Goal: Information Seeking & Learning: Check status

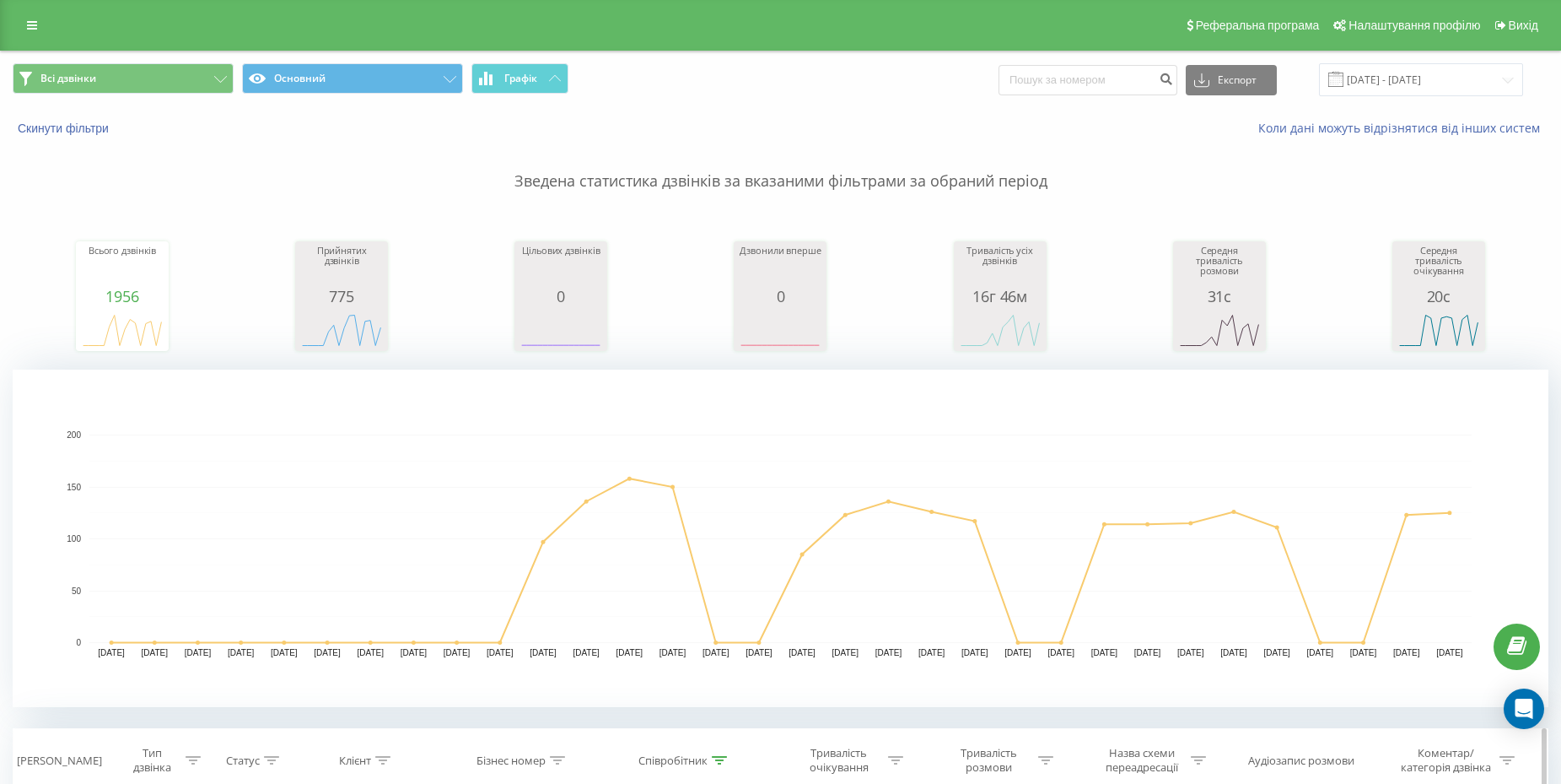
click at [1044, 766] on div at bounding box center [1046, 760] width 15 height 14
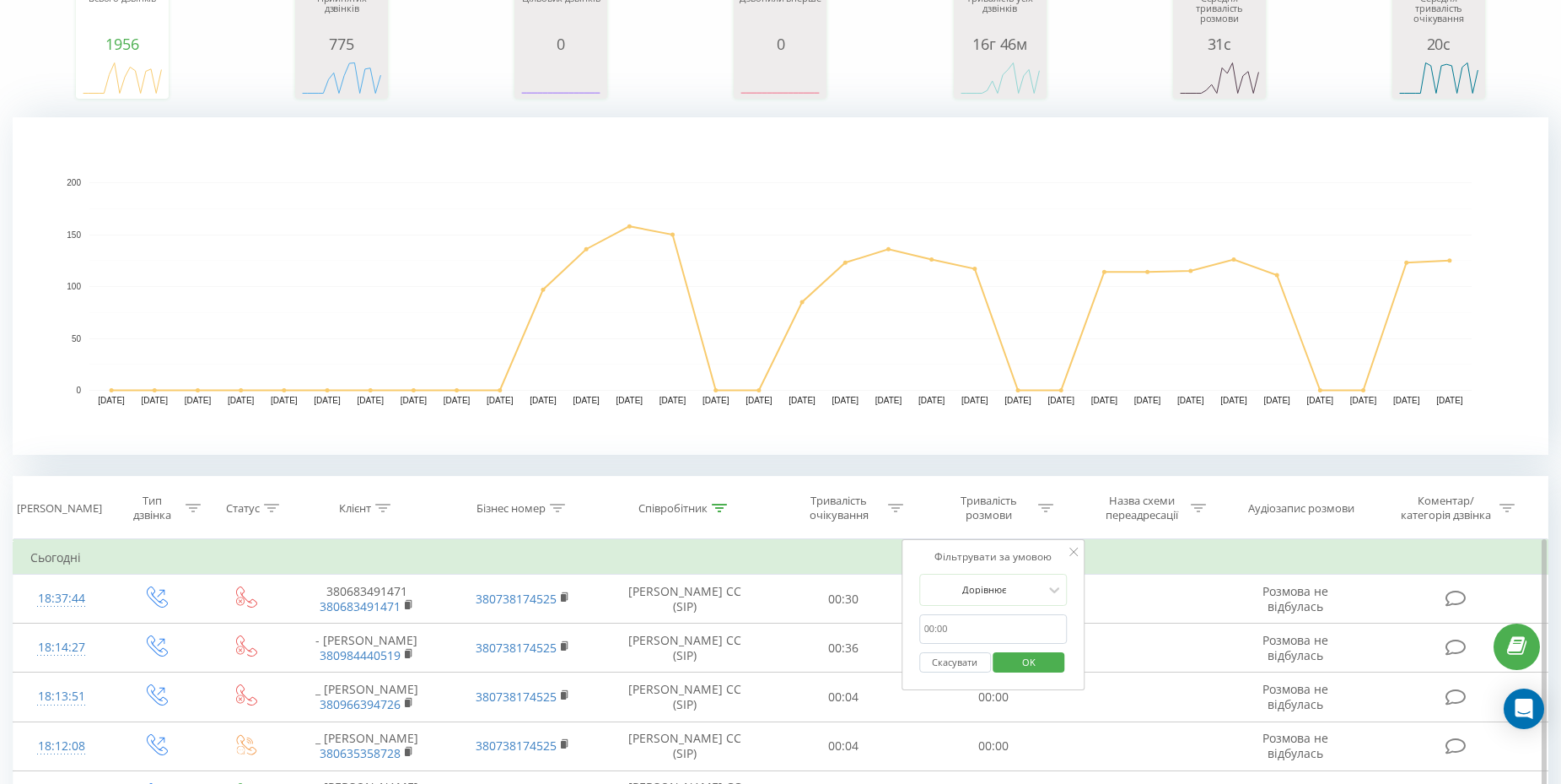
scroll to position [260, 0]
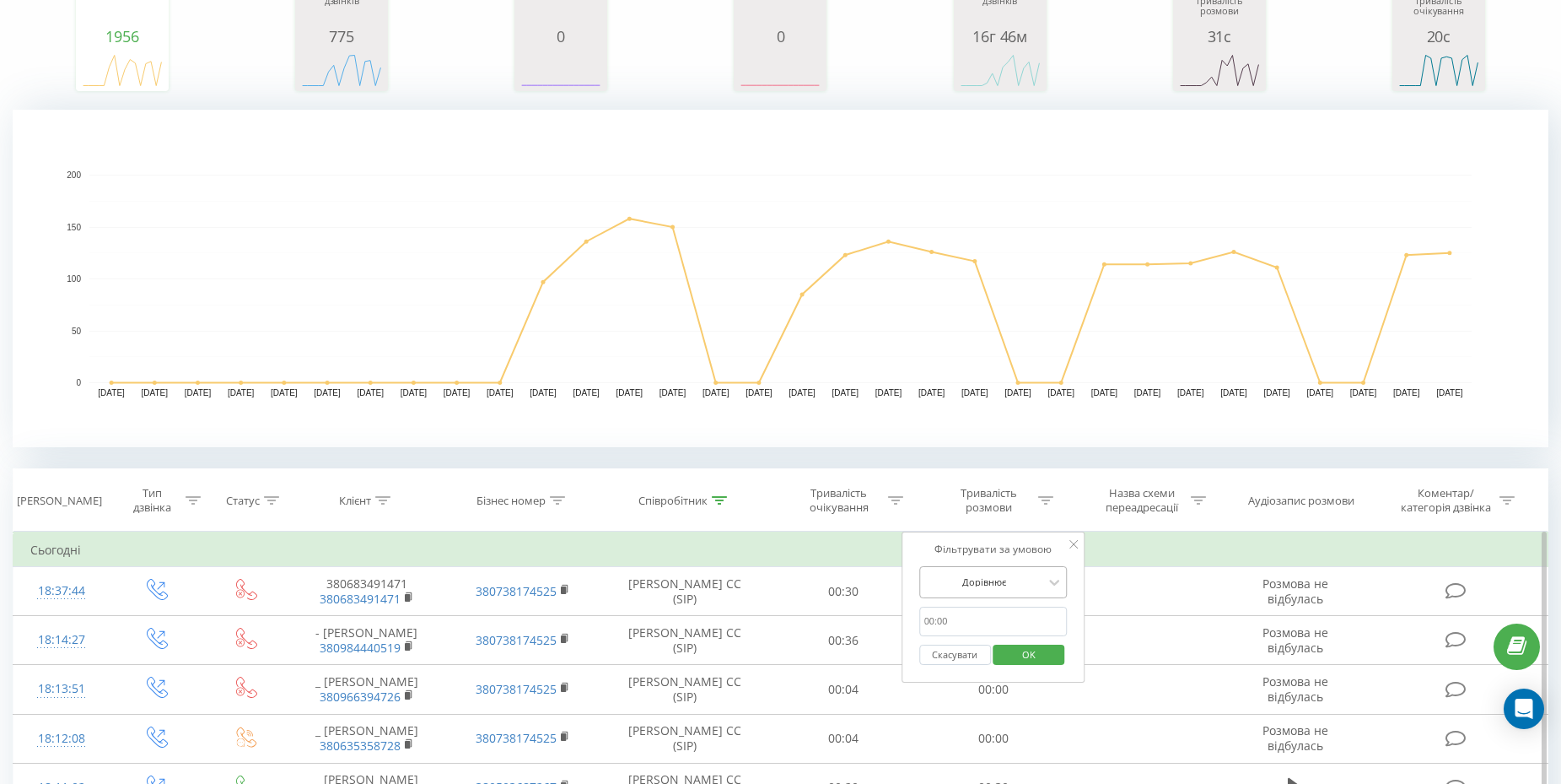
click at [1004, 578] on div at bounding box center [984, 582] width 120 height 16
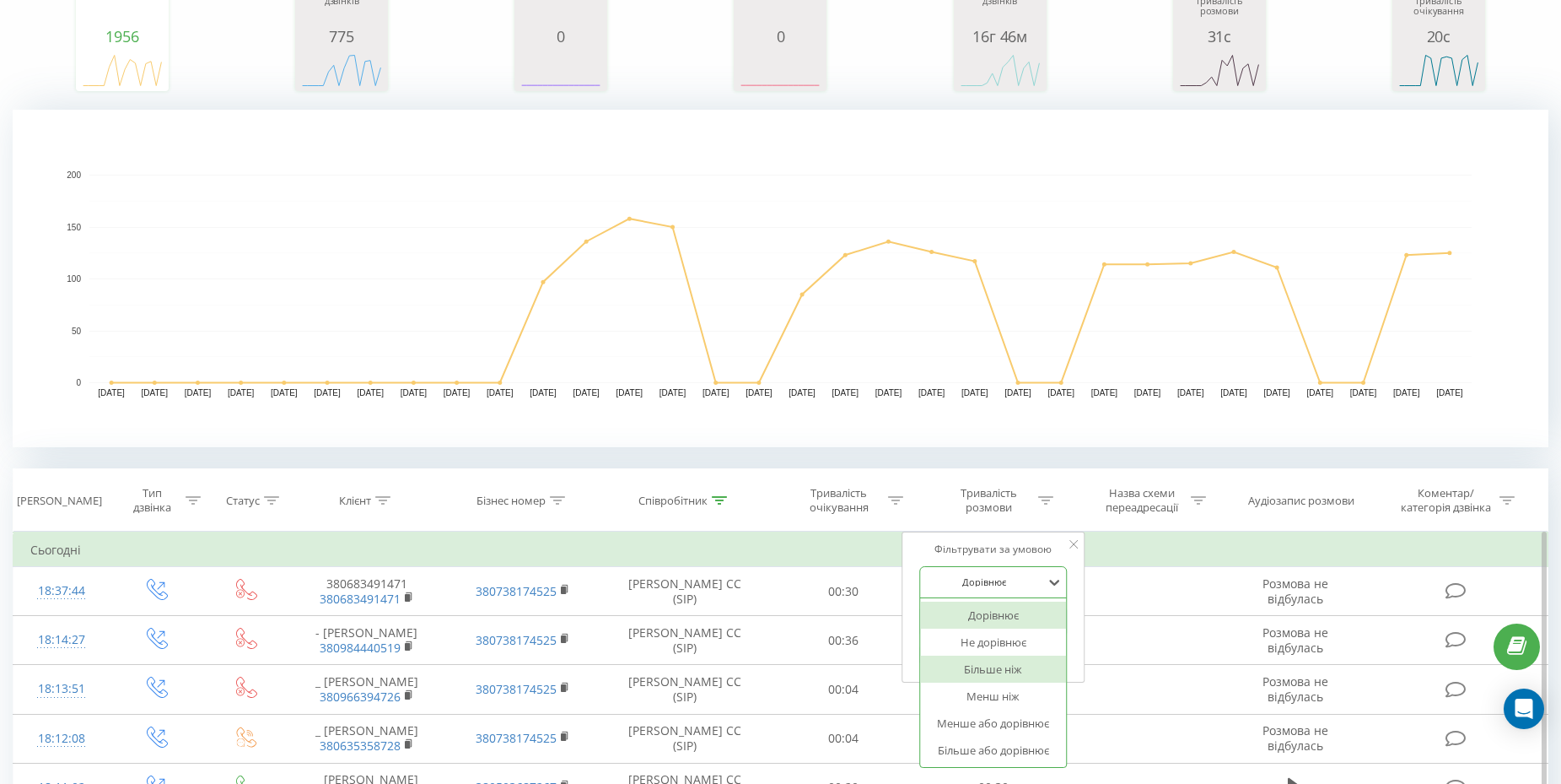
click at [987, 668] on div "Більше ніж" at bounding box center [994, 668] width 147 height 27
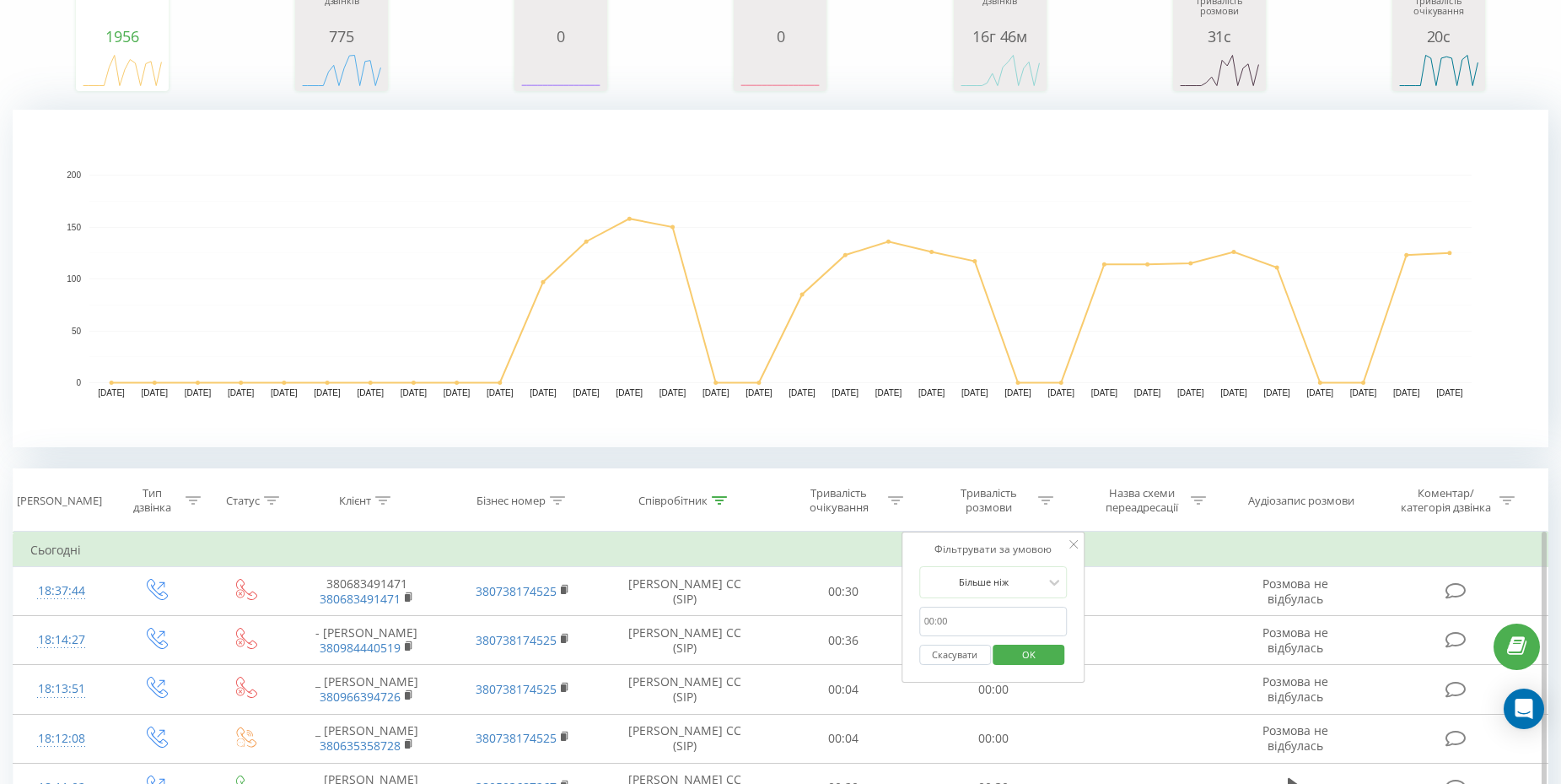
click at [991, 617] on input "text" at bounding box center [994, 621] width 149 height 30
type input "00:59"
click at [1018, 648] on span "OK" at bounding box center [1029, 654] width 47 height 26
